Goal: Transaction & Acquisition: Purchase product/service

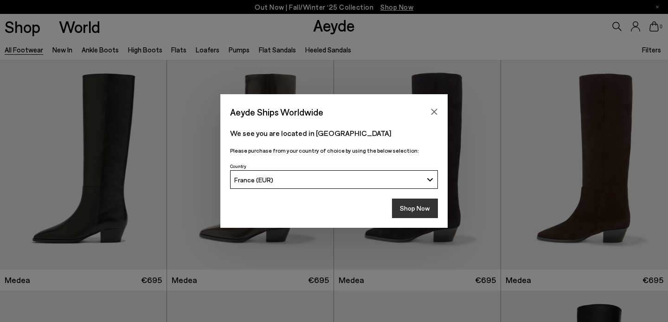
click at [422, 211] on button "Shop Now" at bounding box center [415, 208] width 46 height 19
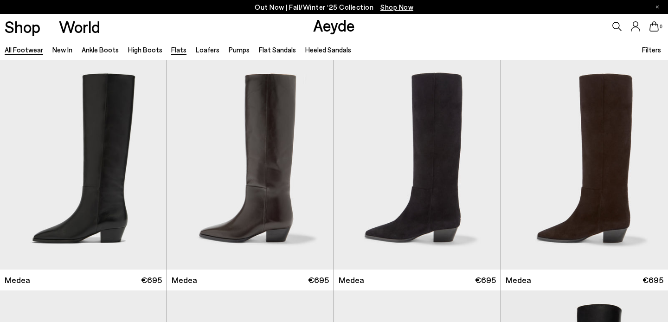
click at [175, 51] on link "Flats" at bounding box center [178, 49] width 15 height 8
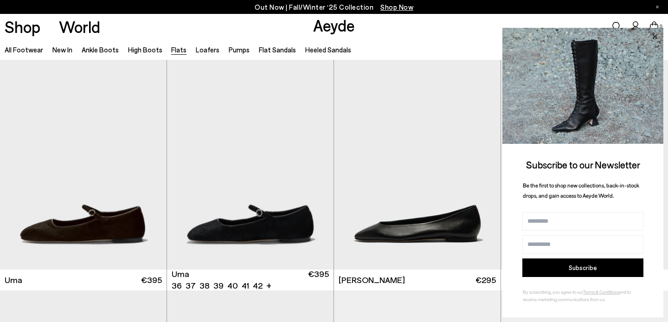
click at [654, 36] on icon at bounding box center [654, 36] width 5 height 5
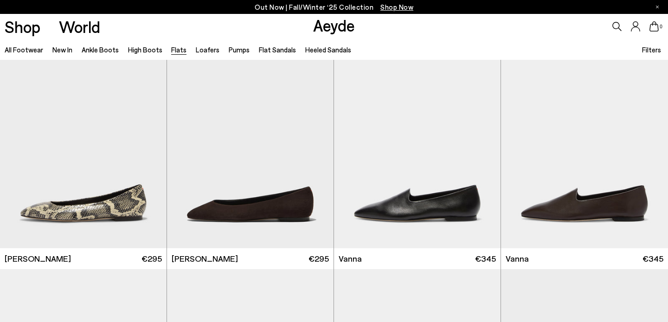
scroll to position [285, 0]
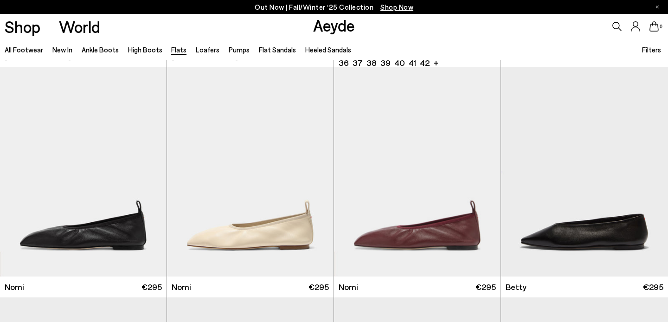
scroll to position [500, 0]
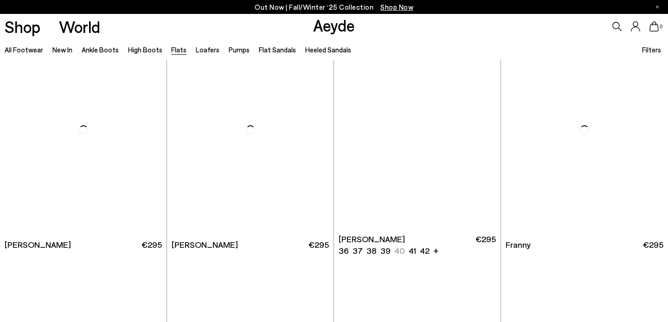
scroll to position [2811, 0]
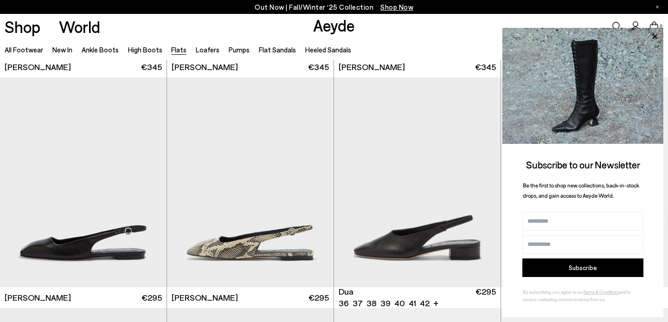
scroll to position [3437, 0]
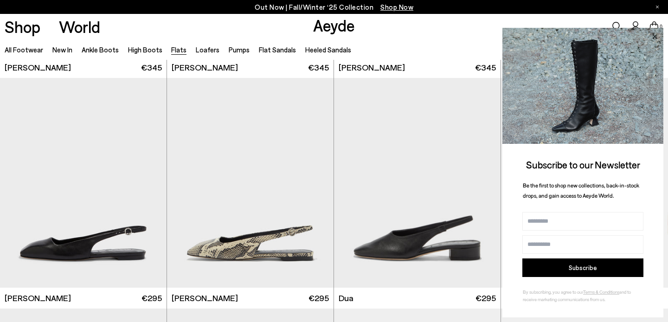
click at [655, 37] on icon at bounding box center [654, 36] width 5 height 5
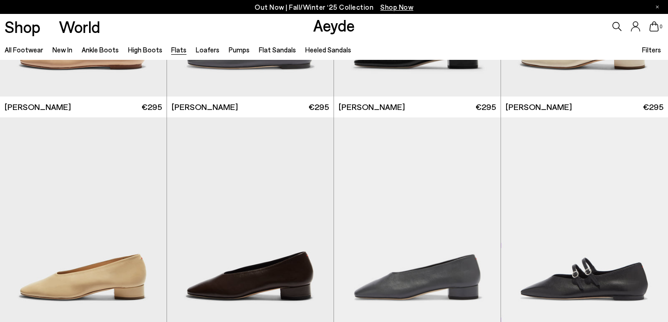
scroll to position [2761, 0]
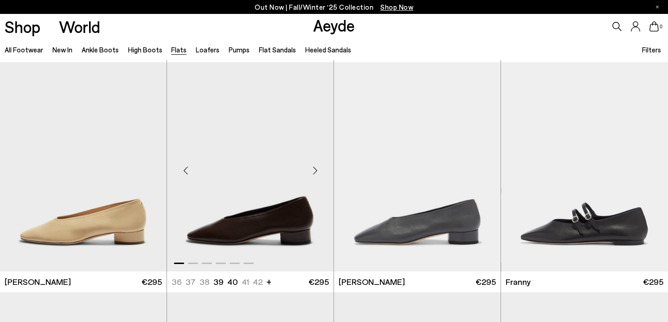
click at [265, 226] on img "1 / 6" at bounding box center [250, 166] width 167 height 209
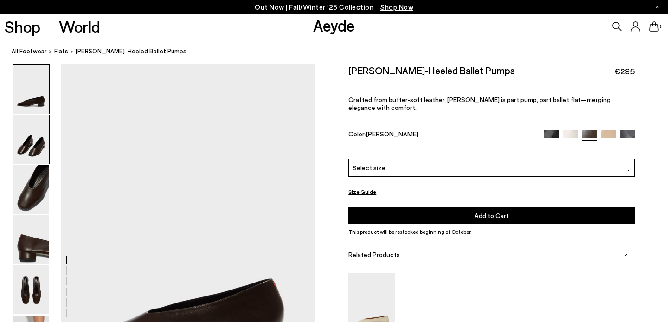
click at [43, 120] on img at bounding box center [31, 139] width 36 height 49
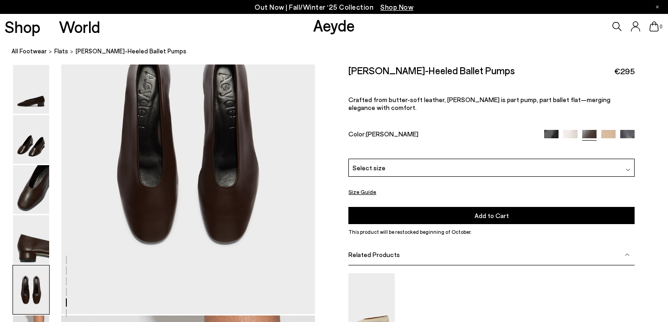
scroll to position [1410, 0]
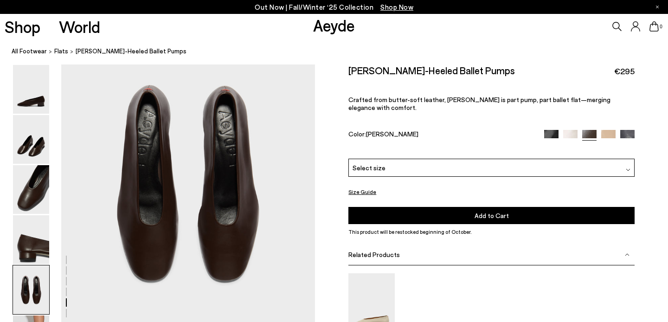
click at [544, 129] on img at bounding box center [551, 136] width 14 height 14
click at [548, 129] on img at bounding box center [551, 136] width 14 height 14
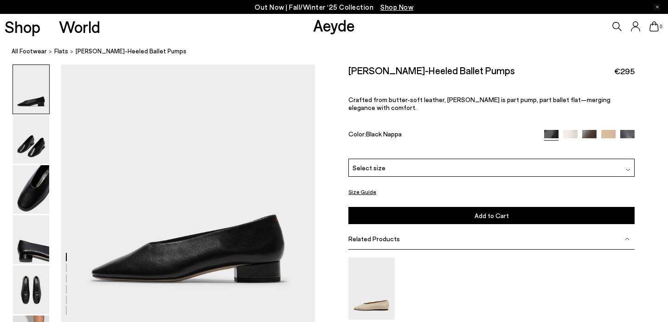
click at [499, 159] on div "Select size" at bounding box center [491, 168] width 286 height 18
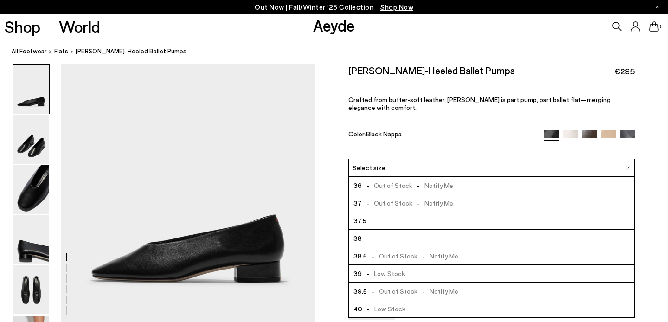
click at [473, 130] on div "Color: Black Nappa" at bounding box center [441, 135] width 187 height 11
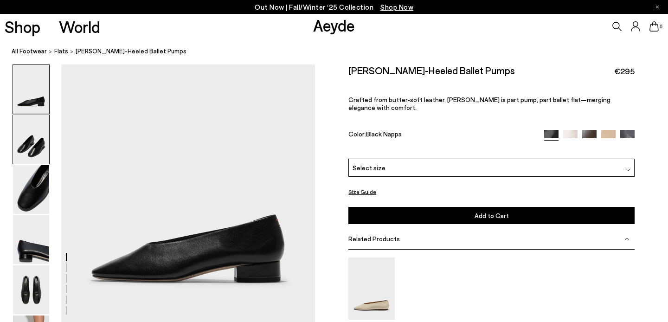
click at [26, 141] on img at bounding box center [31, 139] width 36 height 49
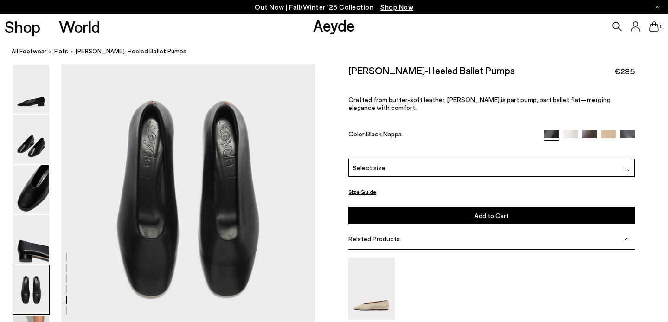
scroll to position [957, 0]
